Goal: Transaction & Acquisition: Purchase product/service

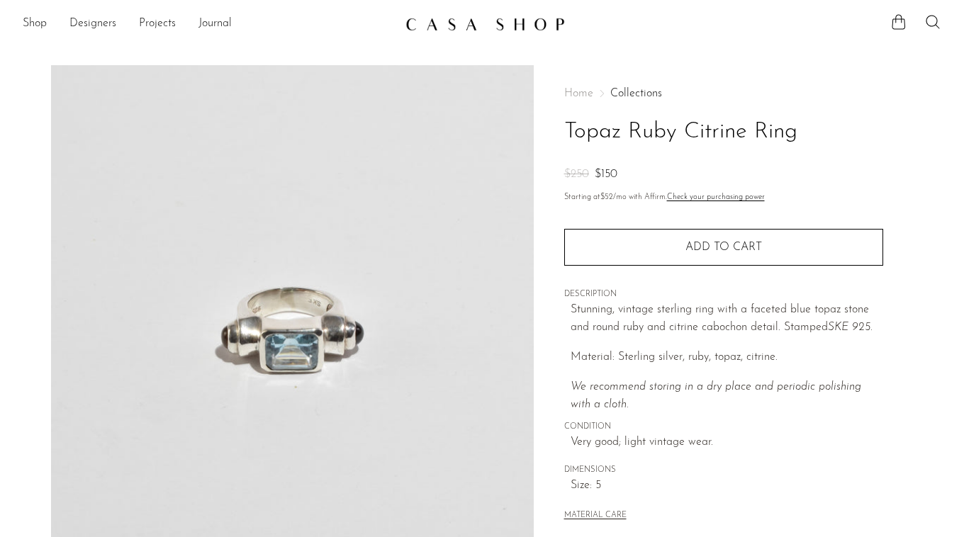
click at [419, 23] on img at bounding box center [484, 24] width 159 height 14
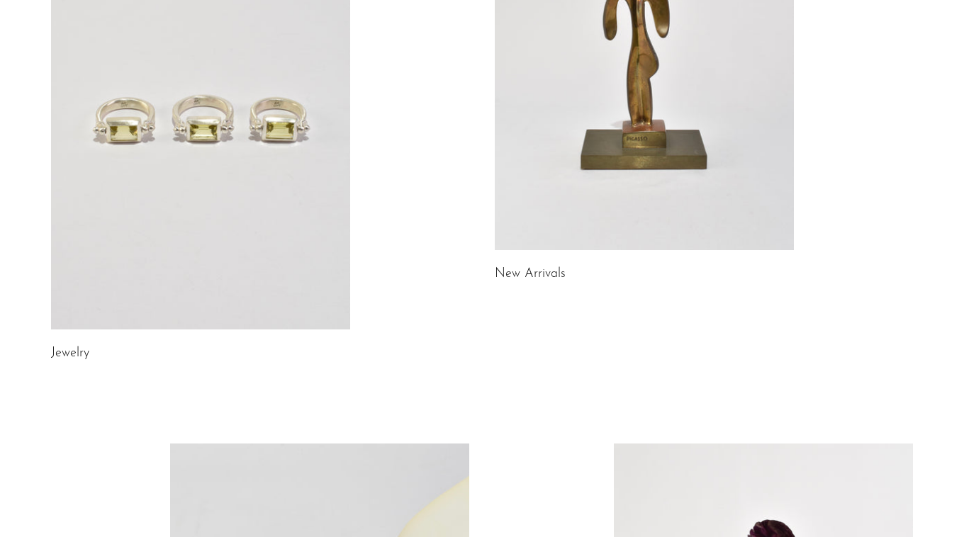
scroll to position [263, 0]
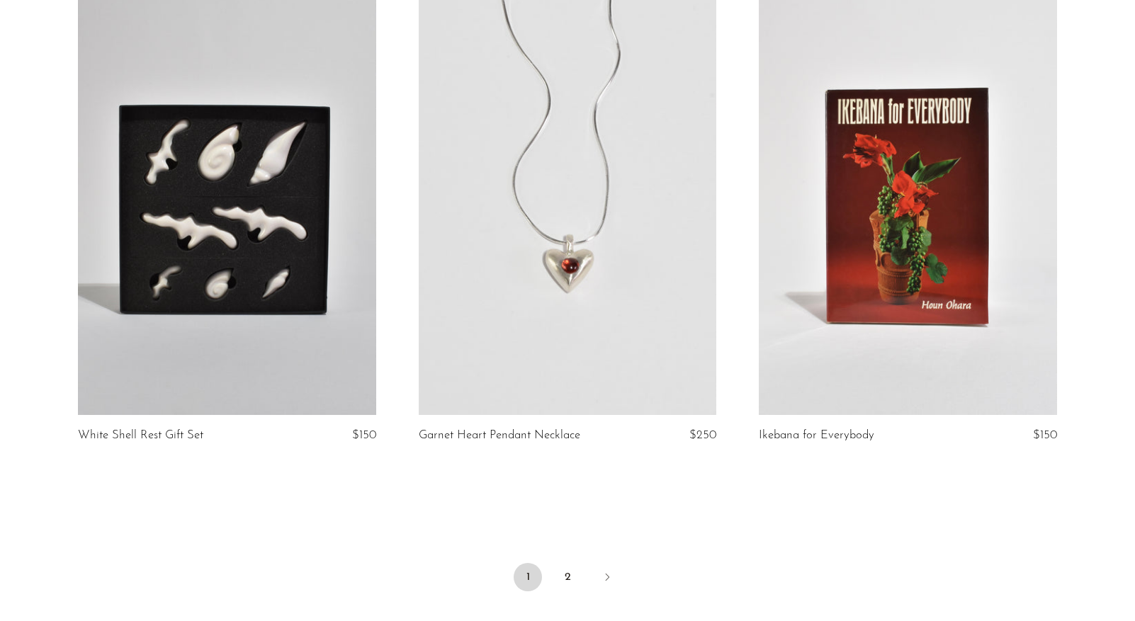
scroll to position [5437, 0]
click at [565, 536] on link "2" at bounding box center [567, 577] width 28 height 28
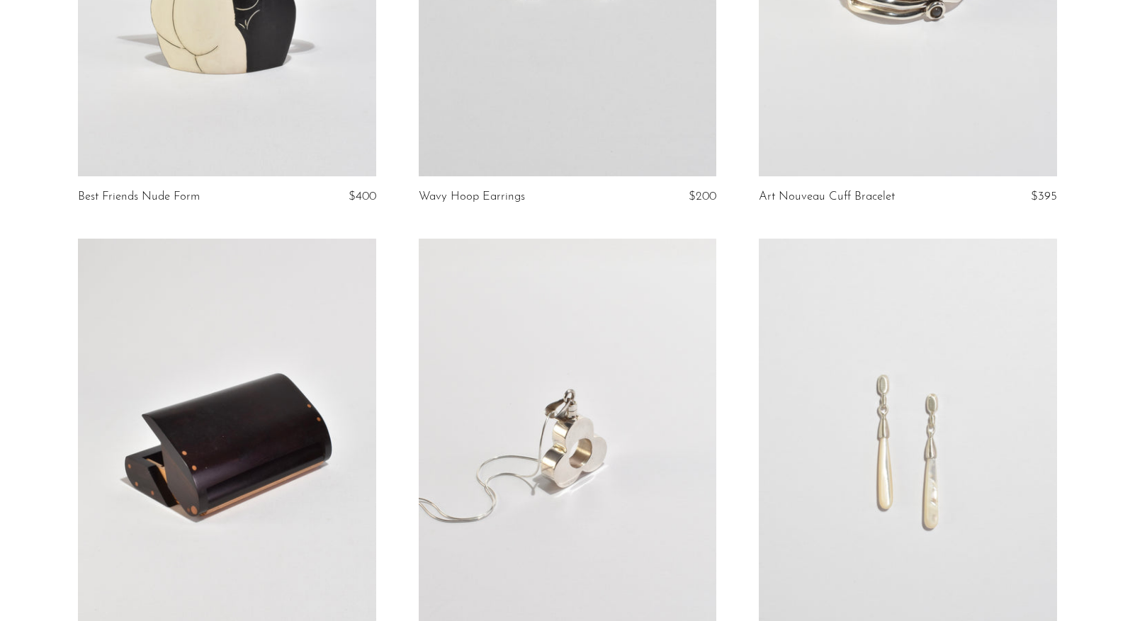
scroll to position [3672, 0]
